Goal: Submit feedback/report problem: Contribute content

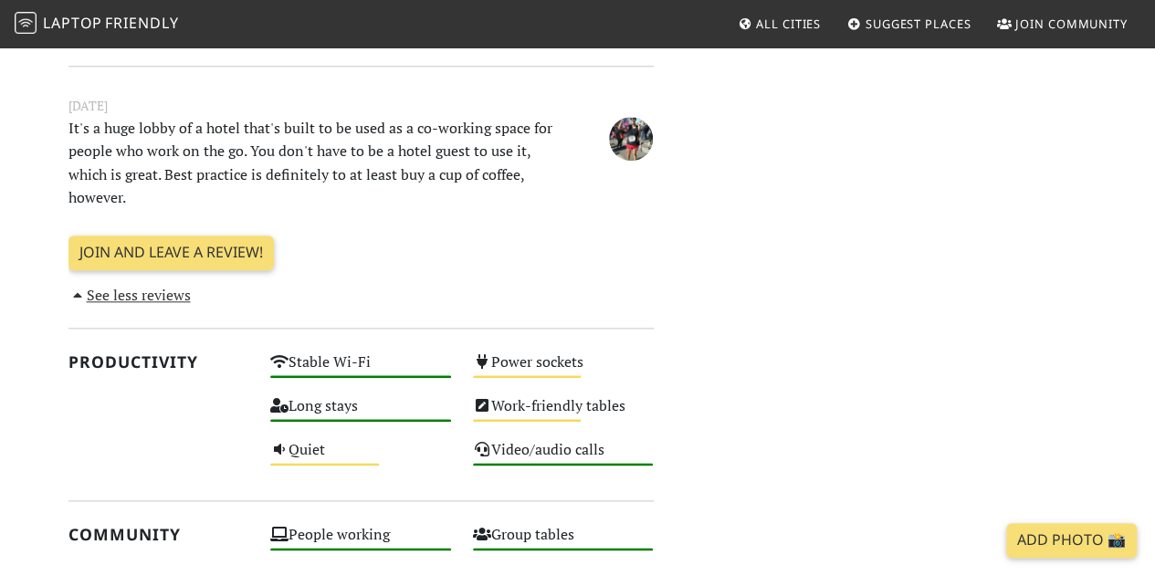
scroll to position [1074, 0]
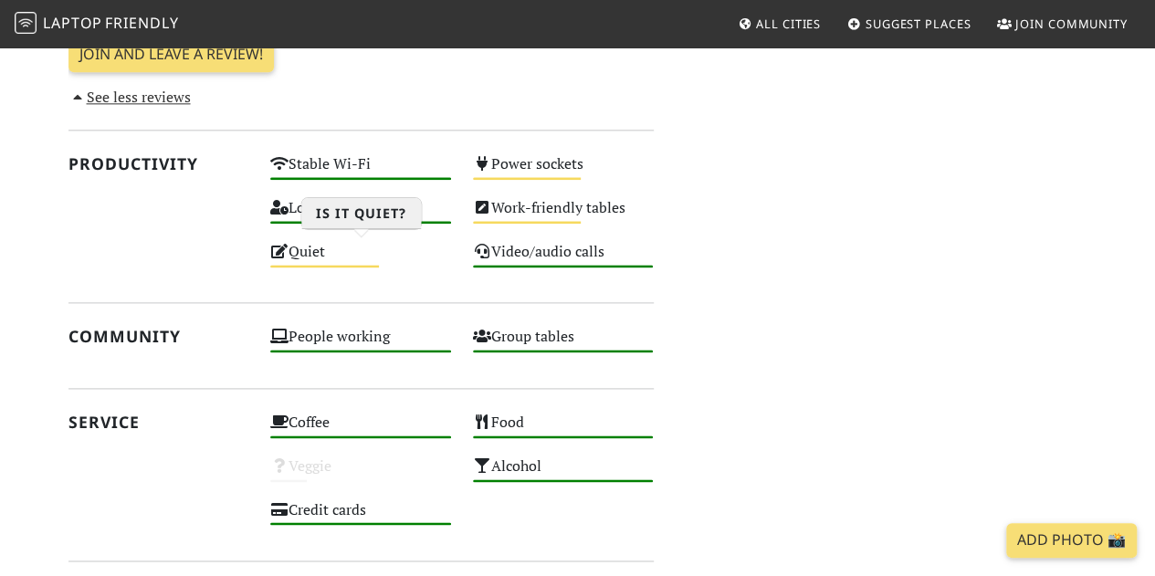
click at [289, 247] on div "Quiet Medium" at bounding box center [360, 260] width 203 height 44
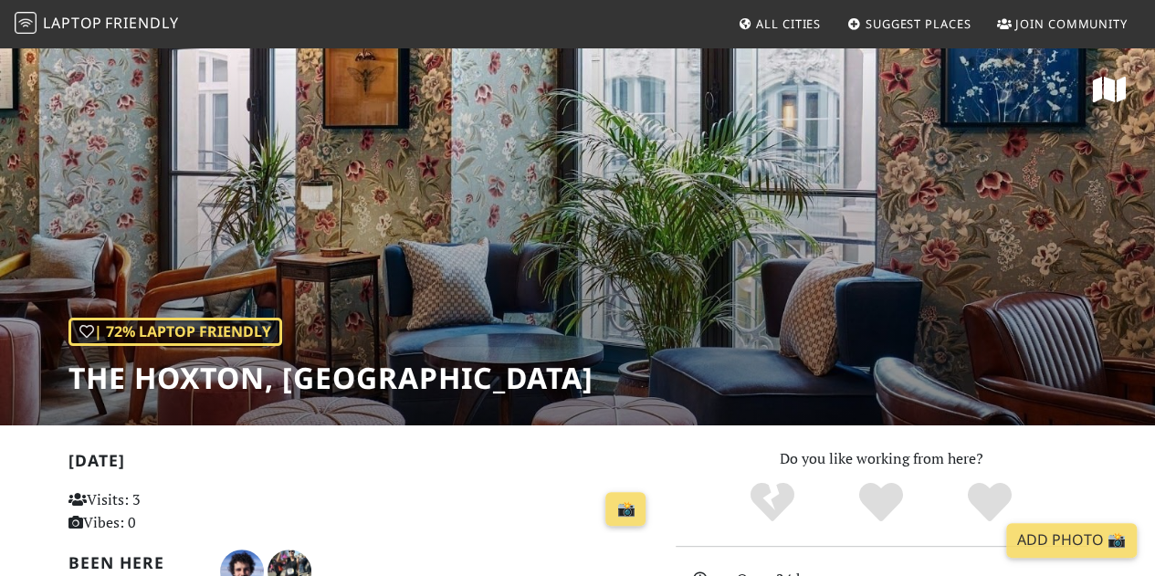
click at [343, 473] on h2 "[DATE]" at bounding box center [360, 464] width 585 height 26
